Goal: Find contact information: Find contact information

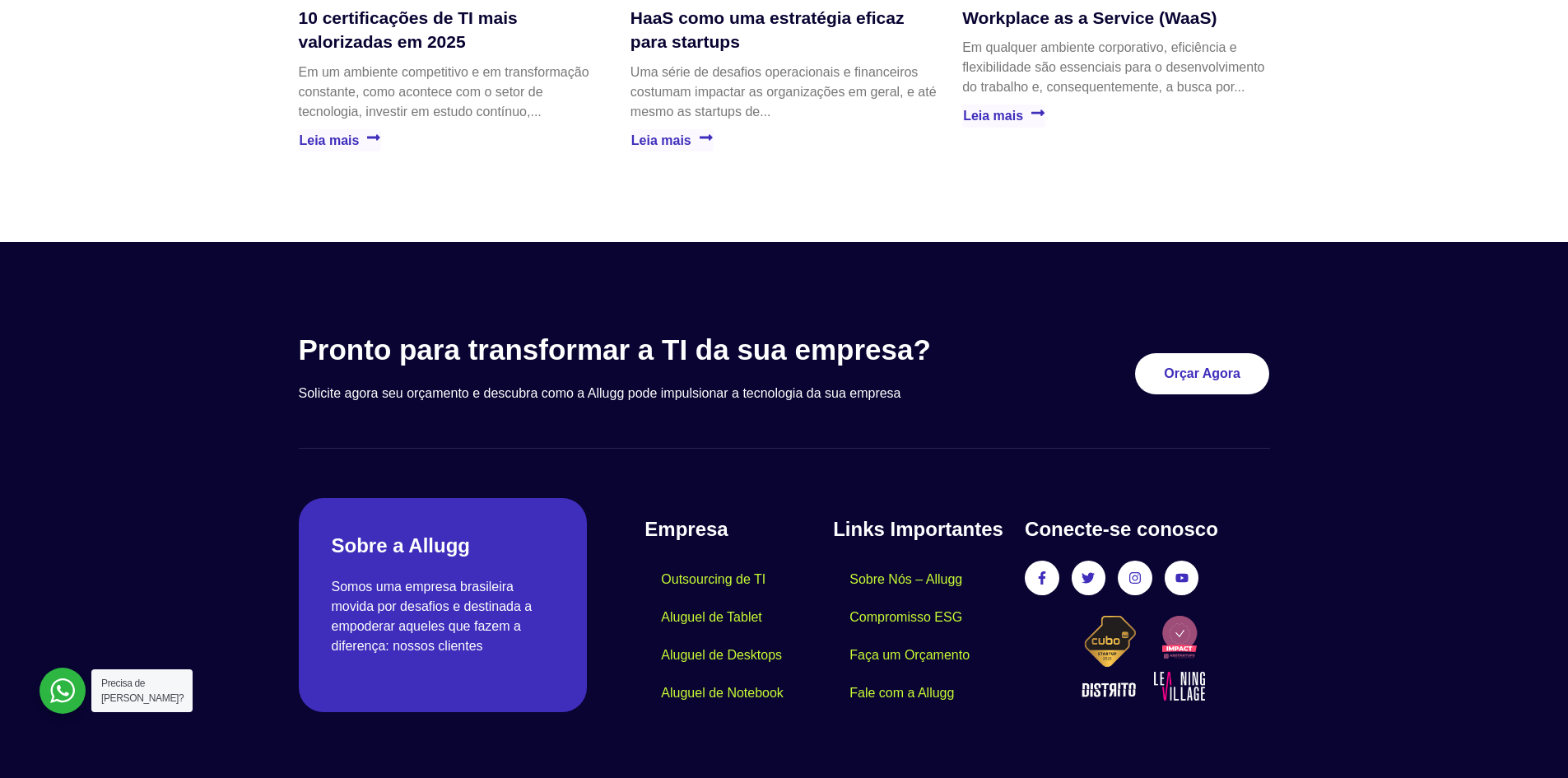
scroll to position [4722, 0]
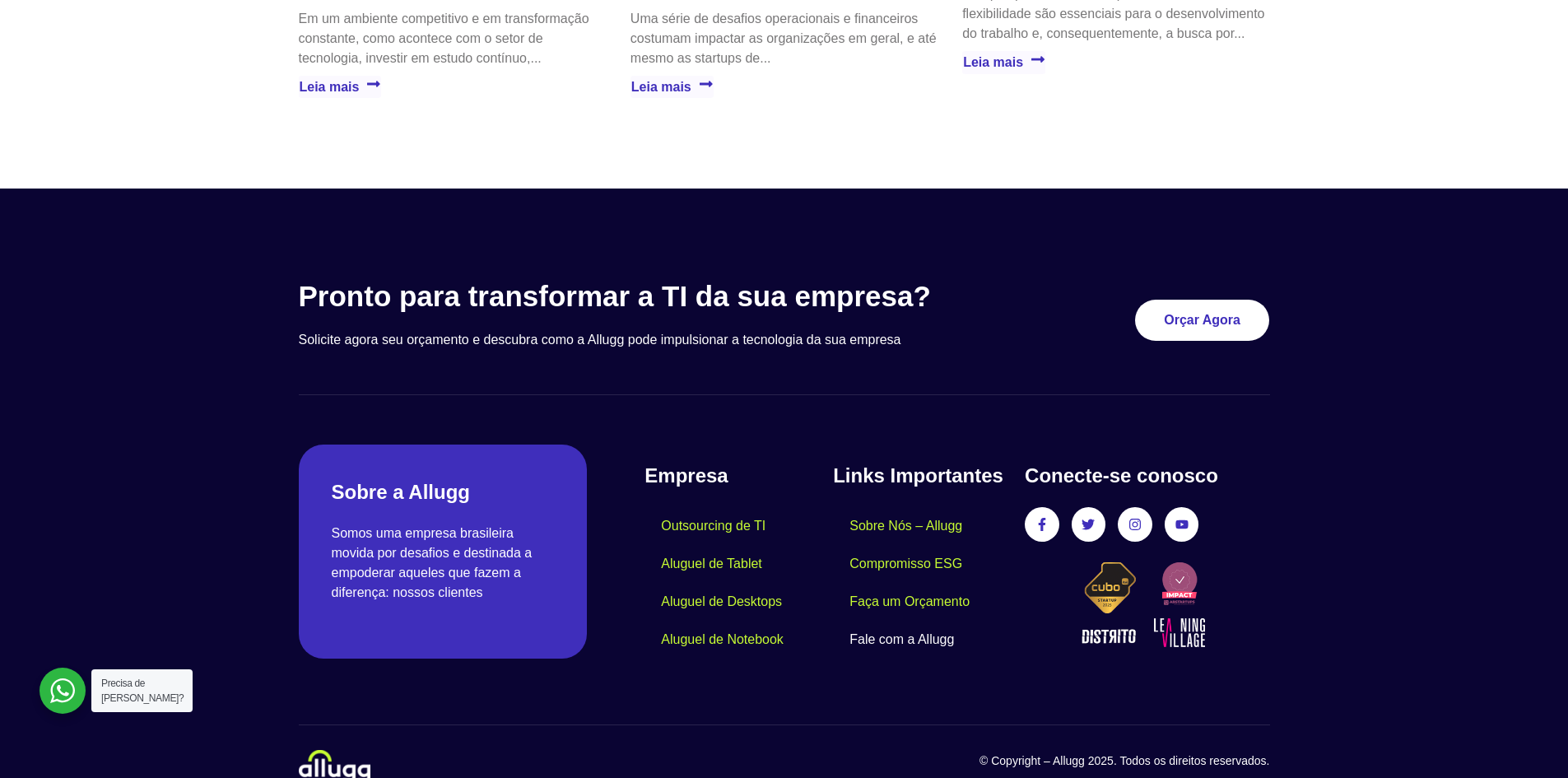
click at [902, 621] on link "Fale com a Allugg" at bounding box center [902, 639] width 138 height 38
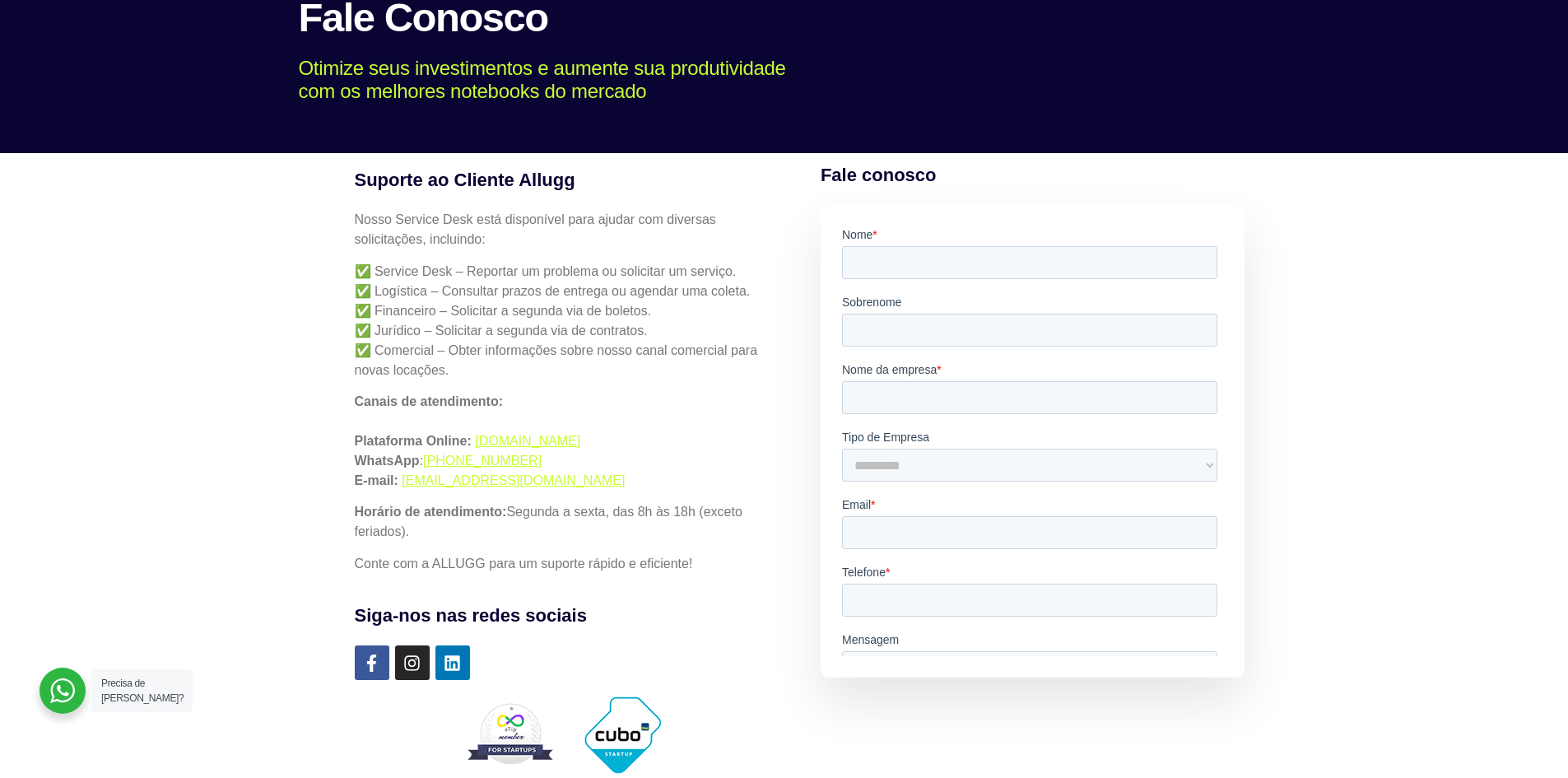
scroll to position [165, 0]
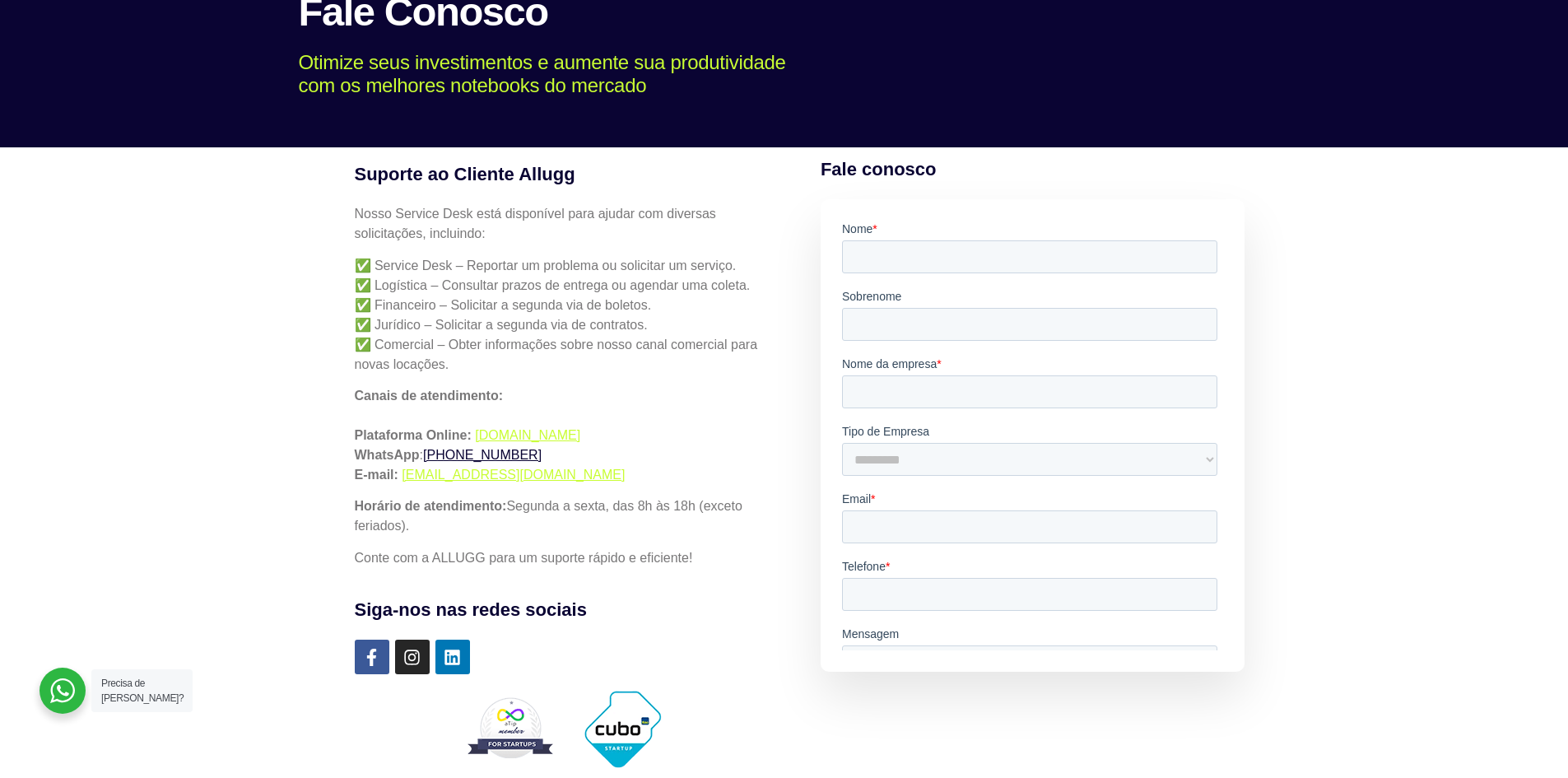
click at [524, 456] on link "+55 (19) 99972-1611" at bounding box center [482, 455] width 118 height 14
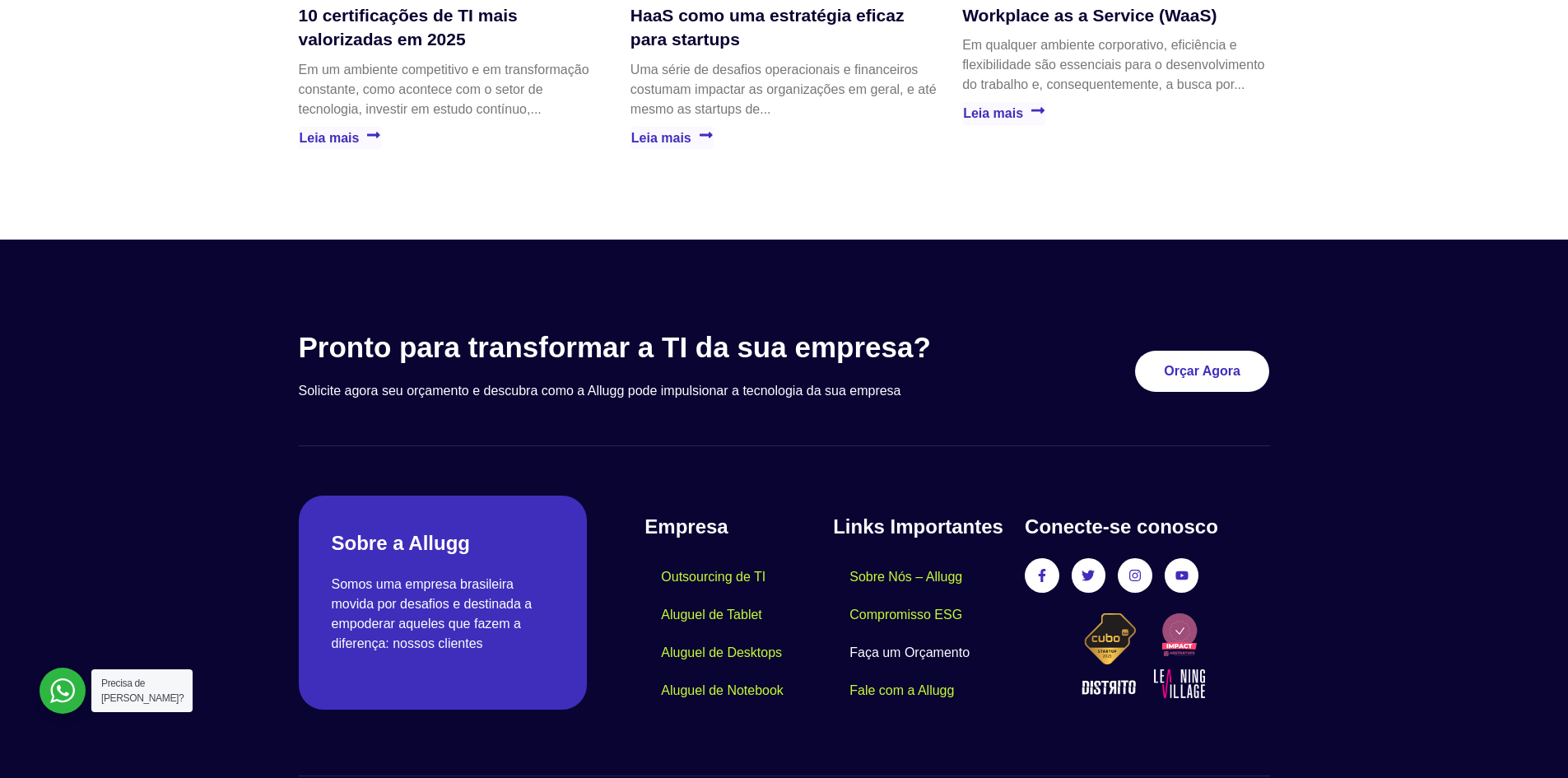
scroll to position [4722, 0]
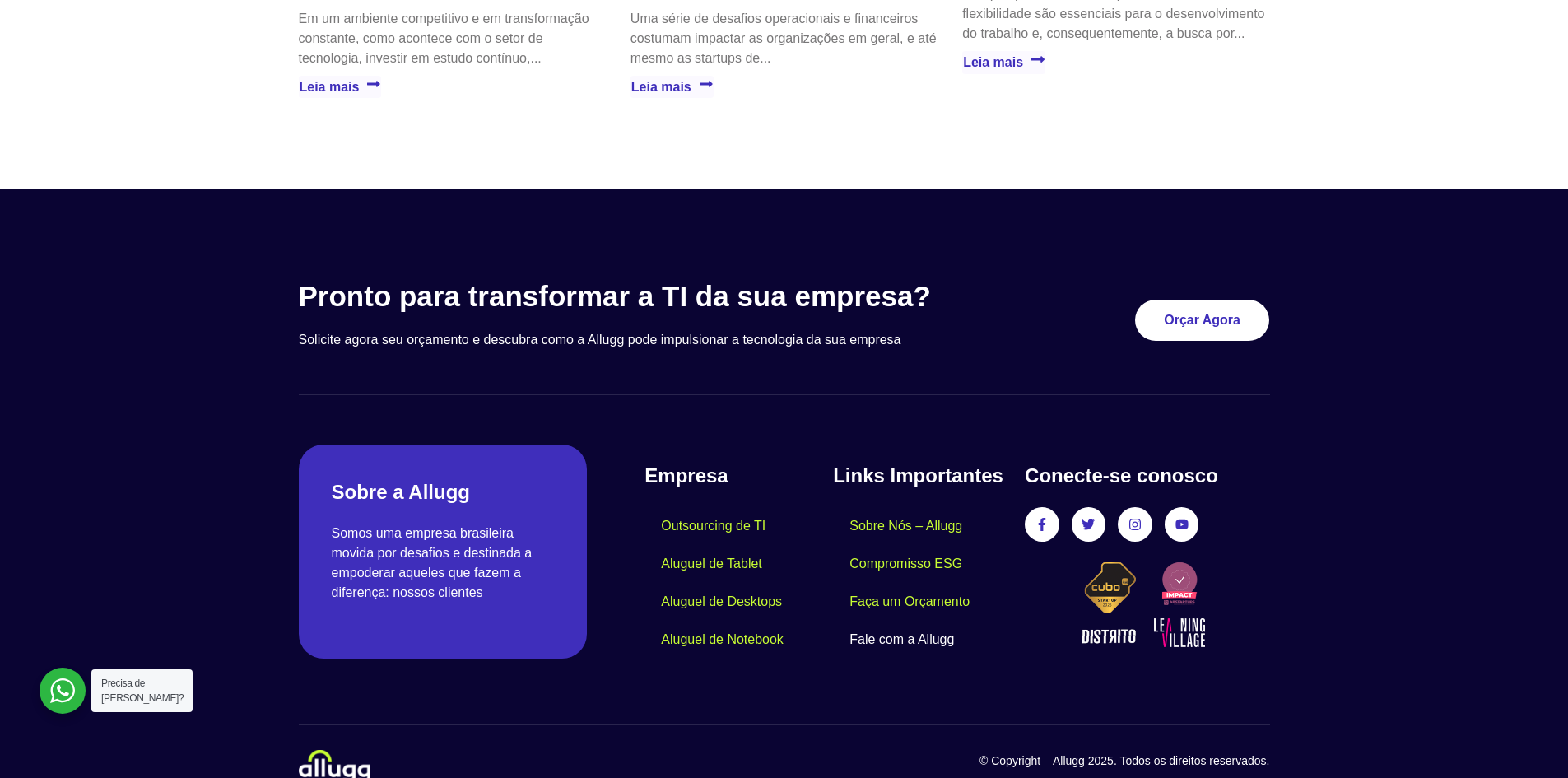
click at [919, 621] on link "Fale com a Allugg" at bounding box center [902, 639] width 138 height 38
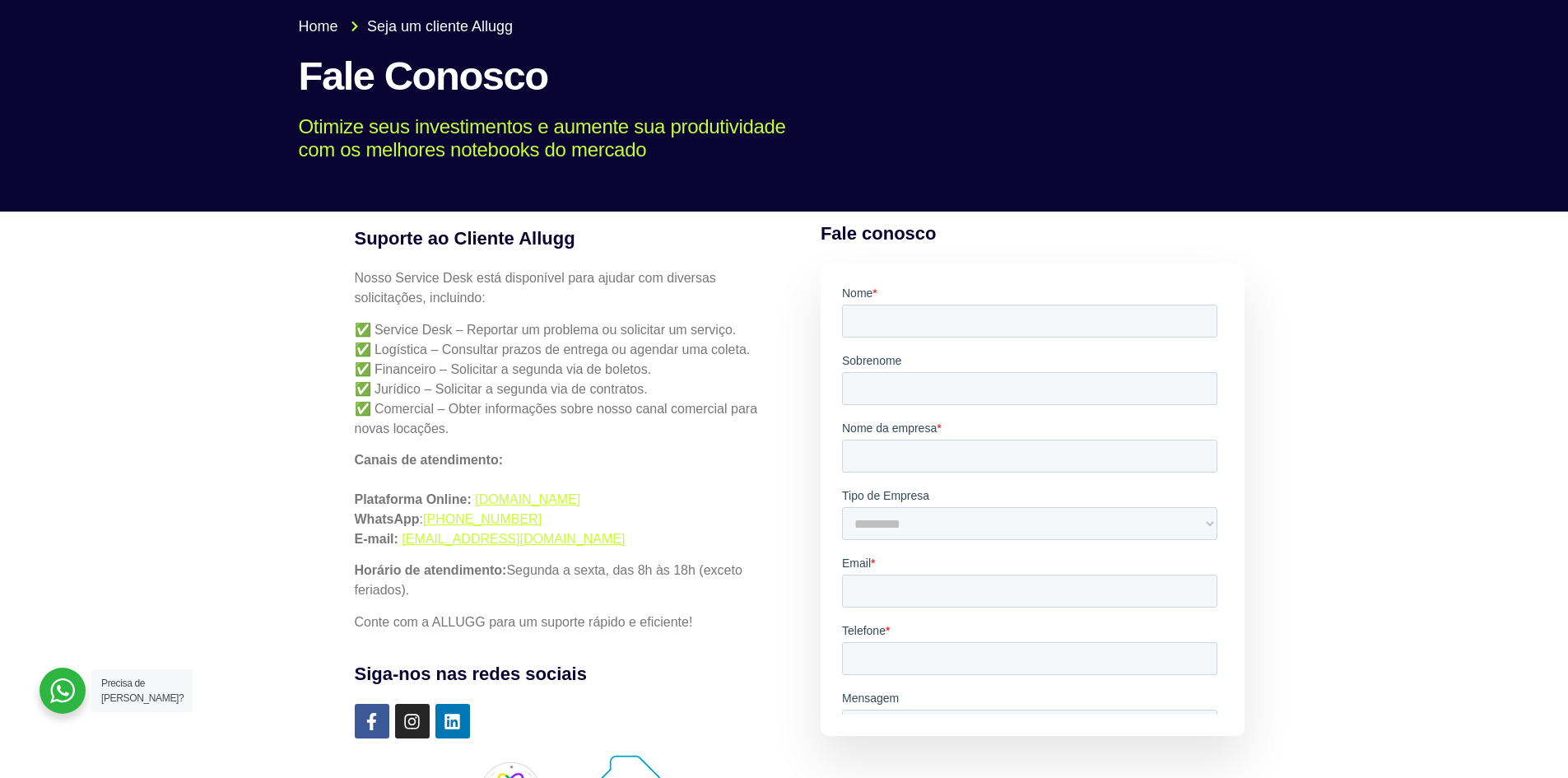
scroll to position [247, 0]
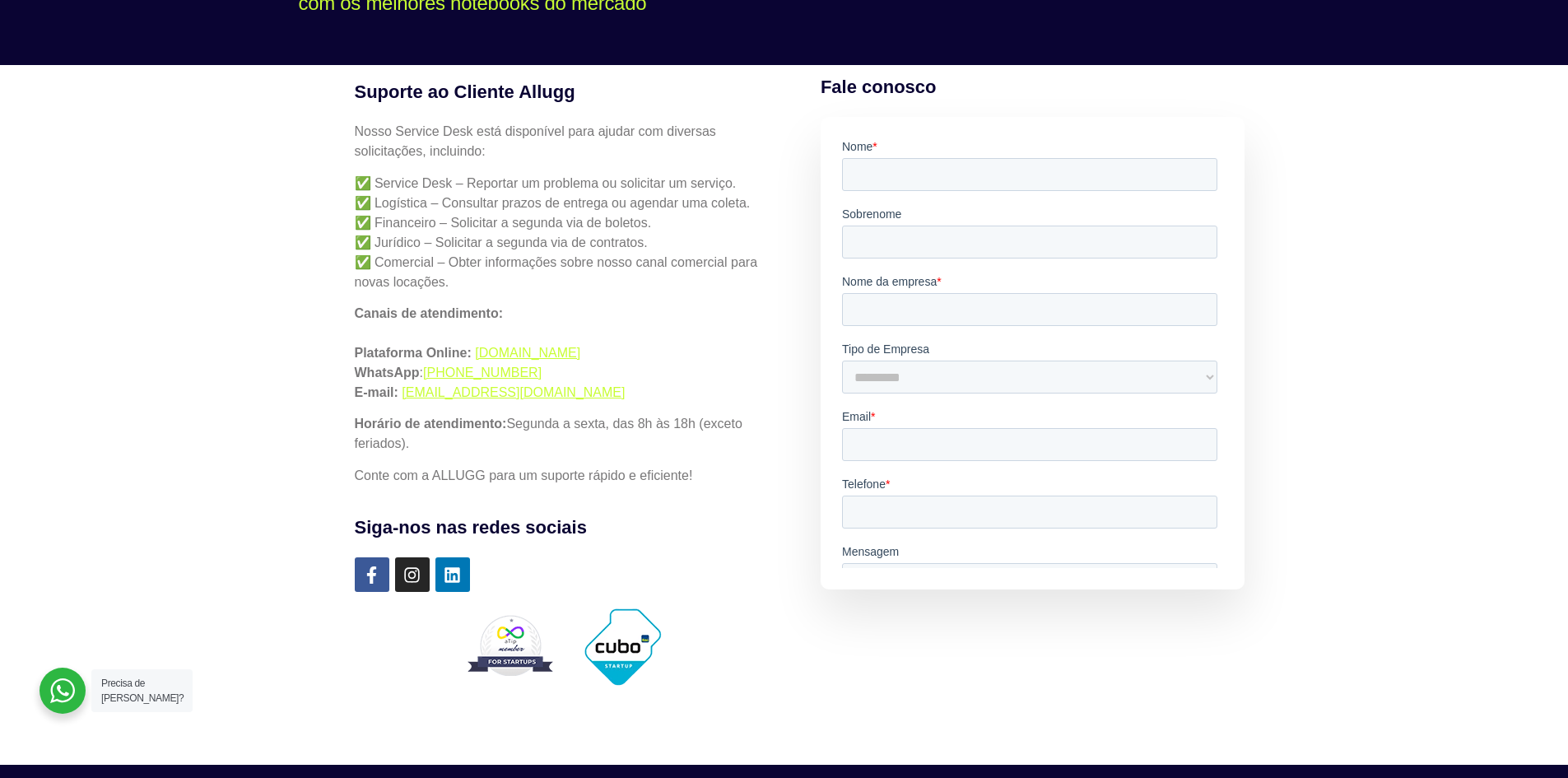
click at [555, 360] on p "Canais de atendimento: Plataforma Online: [DOMAIN_NAME] WhatsApp : [PHONE_NUMBE…" at bounding box center [564, 352] width 419 height 99
click at [556, 356] on link "[DOMAIN_NAME]" at bounding box center [528, 352] width 105 height 14
